Goal: Information Seeking & Learning: Understand process/instructions

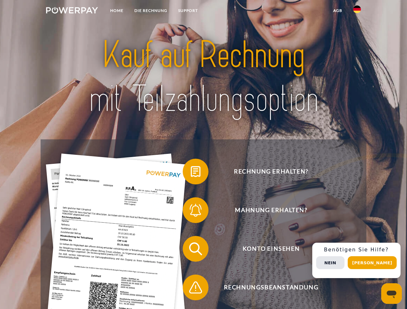
click at [72, 11] on img at bounding box center [72, 10] width 52 height 6
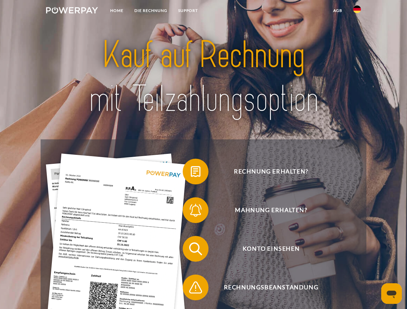
click at [357, 11] on img at bounding box center [357, 9] width 8 height 8
click at [337, 11] on link "agb" at bounding box center [338, 11] width 20 height 12
click at [191, 173] on span at bounding box center [186, 172] width 32 height 32
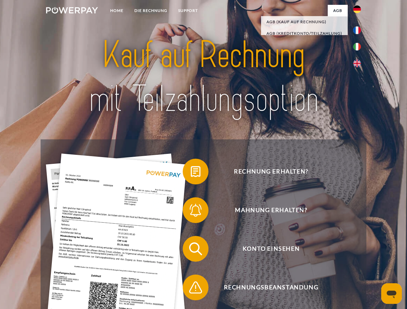
click at [191, 212] on span at bounding box center [186, 210] width 32 height 32
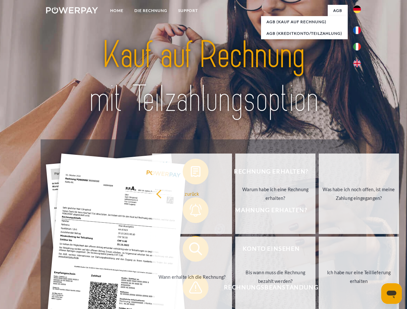
click at [235, 250] on link "Bis wann muss die Rechnung bezahlt werden?" at bounding box center [275, 277] width 80 height 81
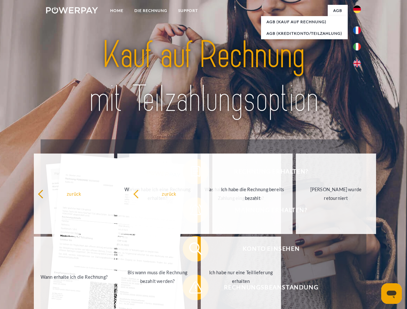
click at [191, 289] on span at bounding box center [186, 288] width 32 height 32
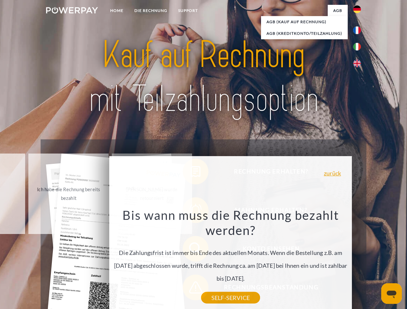
click at [359, 261] on div "Rechnung erhalten? Mahnung erhalten? Konto einsehen" at bounding box center [203, 269] width 325 height 258
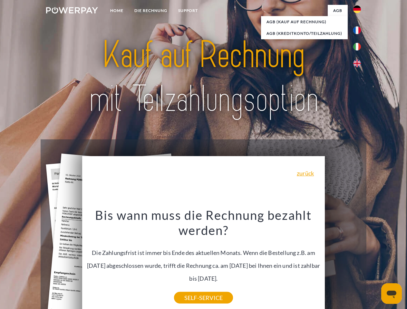
click at [343, 262] on span "Konto einsehen" at bounding box center [271, 249] width 158 height 26
click at [374, 263] on header "Home DIE RECHNUNG SUPPORT" at bounding box center [203, 222] width 407 height 445
